Goal: Book appointment/travel/reservation

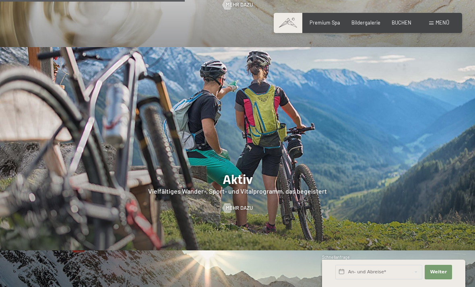
scroll to position [1235, 0]
click at [434, 19] on div "Buchen Anfragen Premium Spa Bildergalerie BUCHEN Menü DE IT EN Gutschein Bilder…" at bounding box center [367, 22] width 163 height 7
click at [440, 24] on span "Menü" at bounding box center [442, 22] width 14 height 6
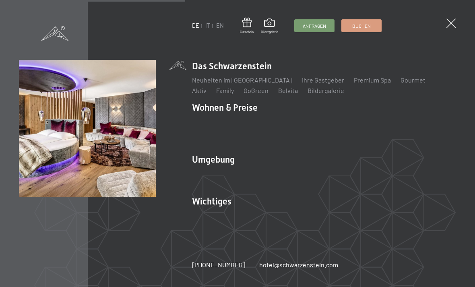
click at [266, 123] on link "Zimmer & Preise" at bounding box center [277, 122] width 47 height 8
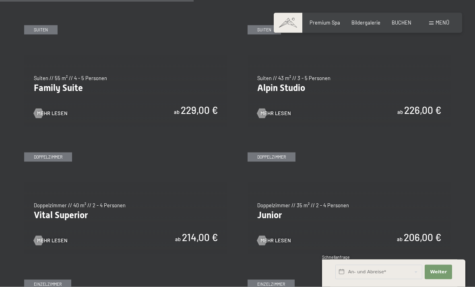
scroll to position [798, 0]
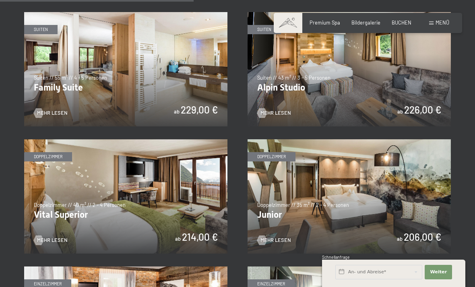
click at [265, 239] on div at bounding box center [262, 240] width 6 height 10
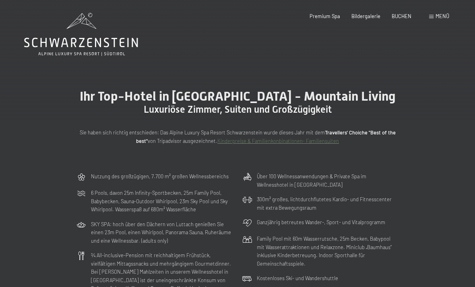
click at [321, 16] on span "Premium Spa" at bounding box center [324, 16] width 31 height 6
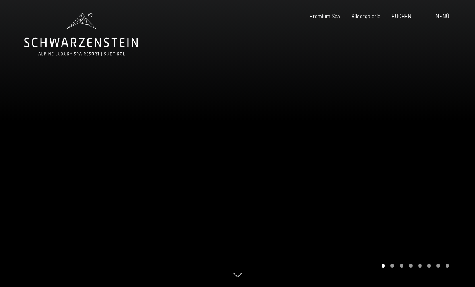
click at [431, 19] on div "Menü" at bounding box center [439, 16] width 20 height 7
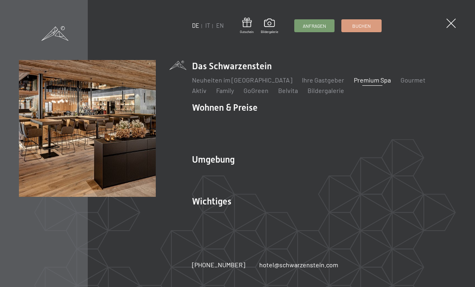
click at [354, 83] on link "Premium Spa" at bounding box center [372, 80] width 37 height 8
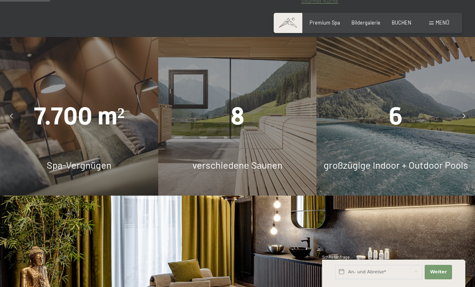
scroll to position [476, 0]
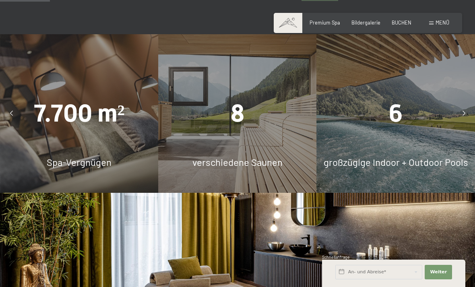
click at [369, 150] on div "6 großzügige Indoor + Outdoor Pools" at bounding box center [396, 113] width 158 height 158
click at [394, 128] on span "6" at bounding box center [396, 113] width 14 height 28
click at [460, 121] on div at bounding box center [463, 113] width 16 height 16
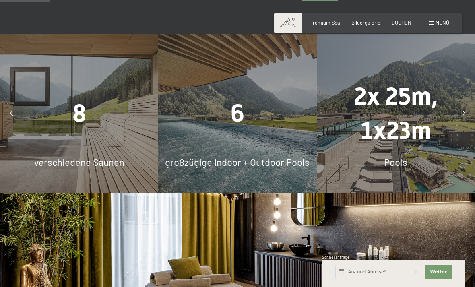
click at [459, 121] on div at bounding box center [463, 113] width 16 height 16
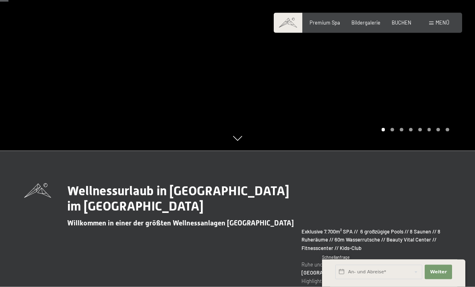
scroll to position [0, 0]
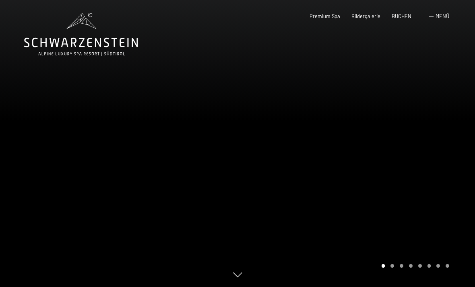
click at [442, 14] on span "Menü" at bounding box center [442, 16] width 14 height 6
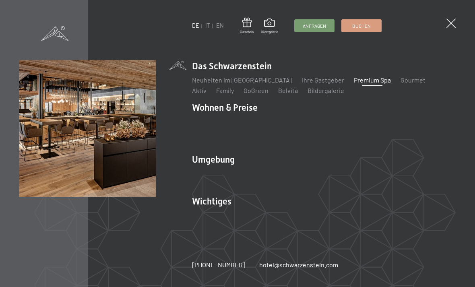
click at [216, 87] on link "Family" at bounding box center [225, 90] width 18 height 8
